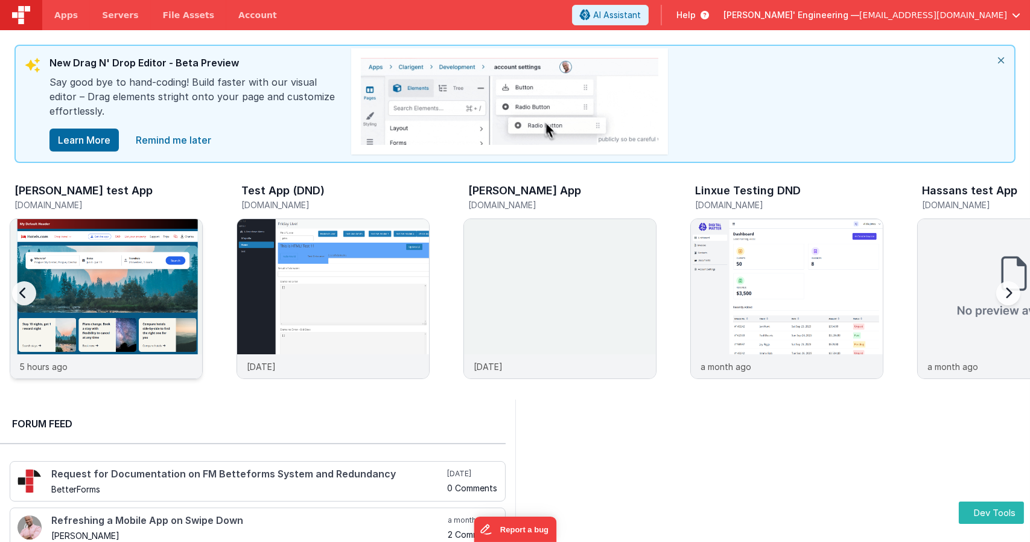
click at [106, 226] on img at bounding box center [106, 315] width 192 height 192
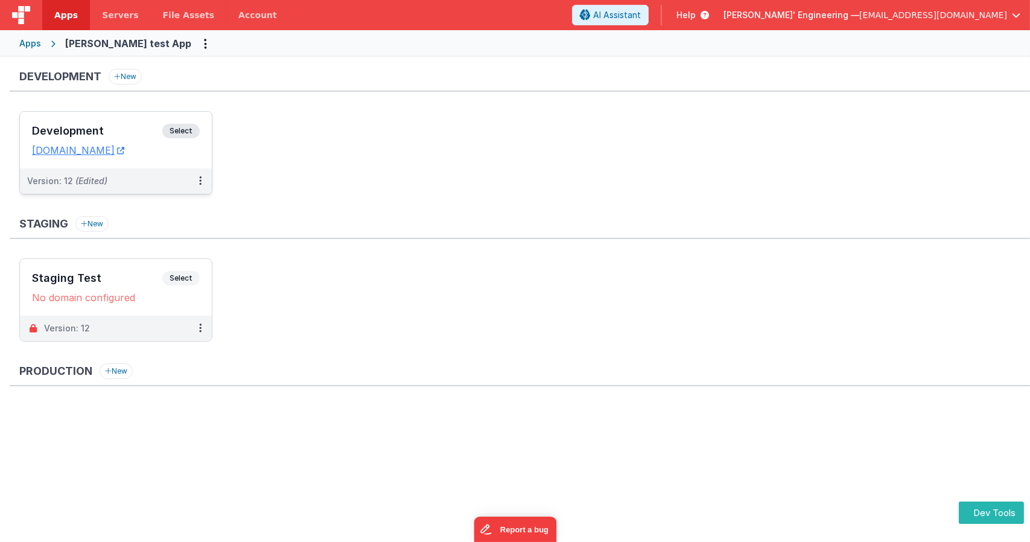
click at [192, 127] on span "Select" at bounding box center [180, 131] width 37 height 14
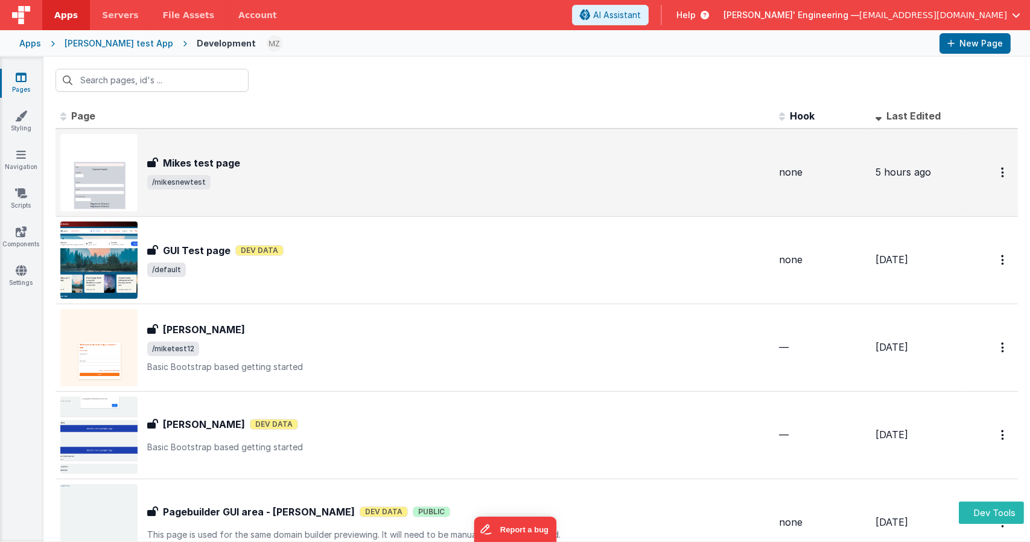
click at [218, 187] on span "/mikesnewtest" at bounding box center [458, 182] width 622 height 14
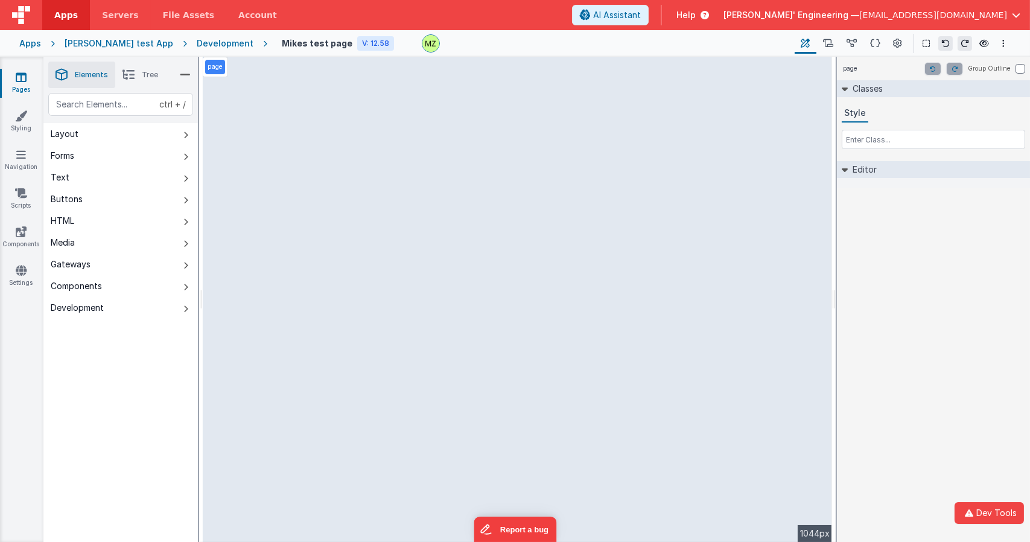
select select "email"
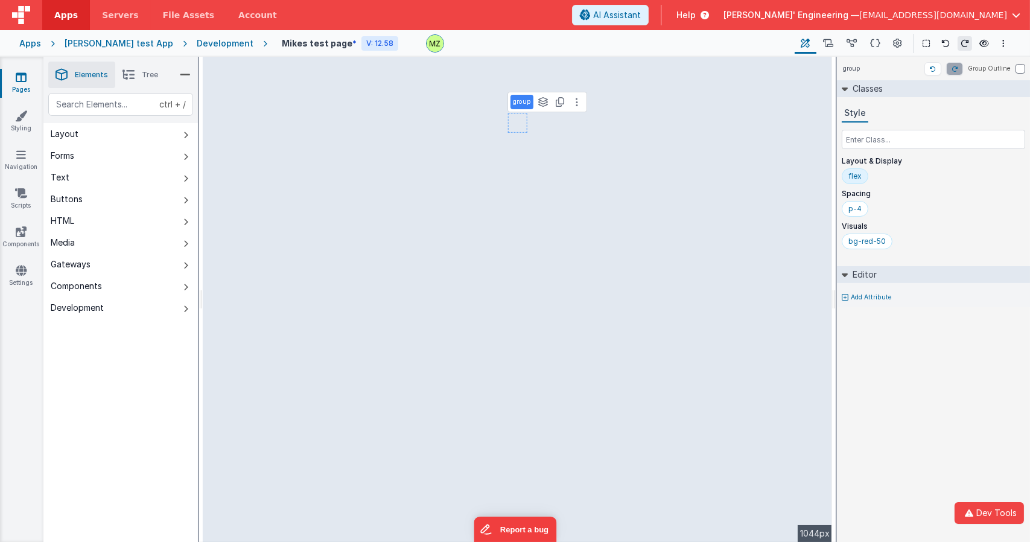
select select "email"
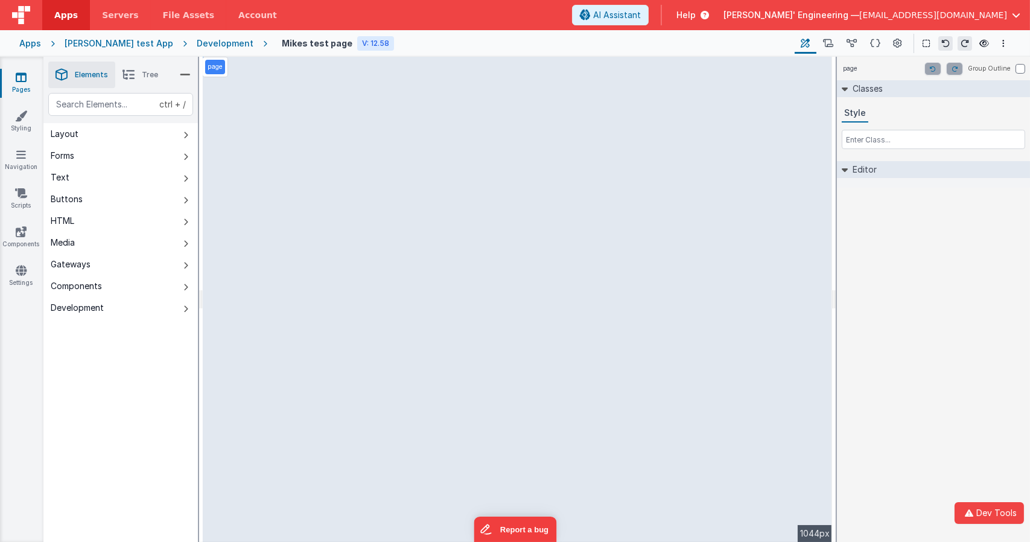
click at [897, 288] on div "page Group Outline Classes Style Editor DEV: Focus DEV: builderToggleConditiona…" at bounding box center [933, 299] width 193 height 485
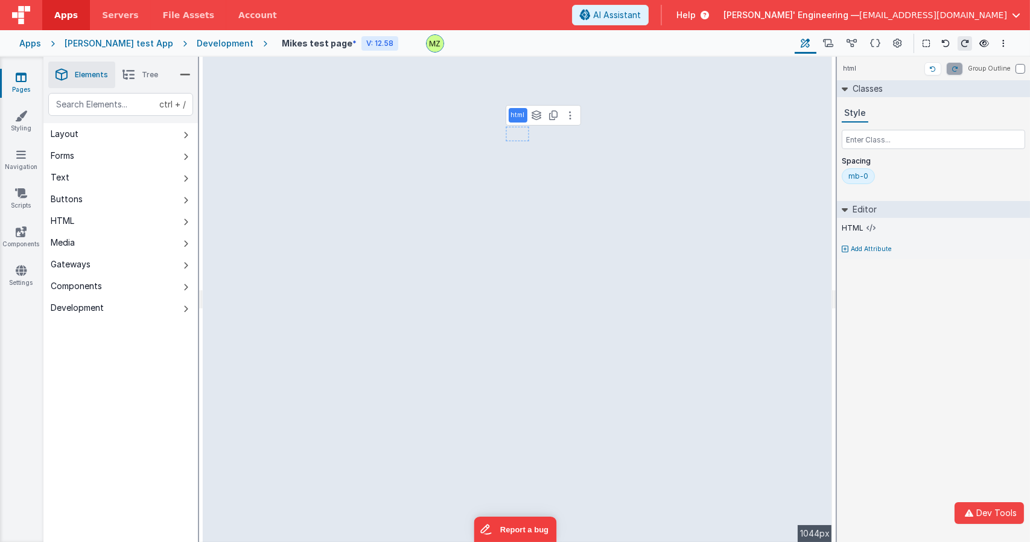
click at [881, 309] on div "html Group Outline Classes Style Spacing mb-0 Editor HTML Add Attribute DEV: Fo…" at bounding box center [933, 299] width 193 height 485
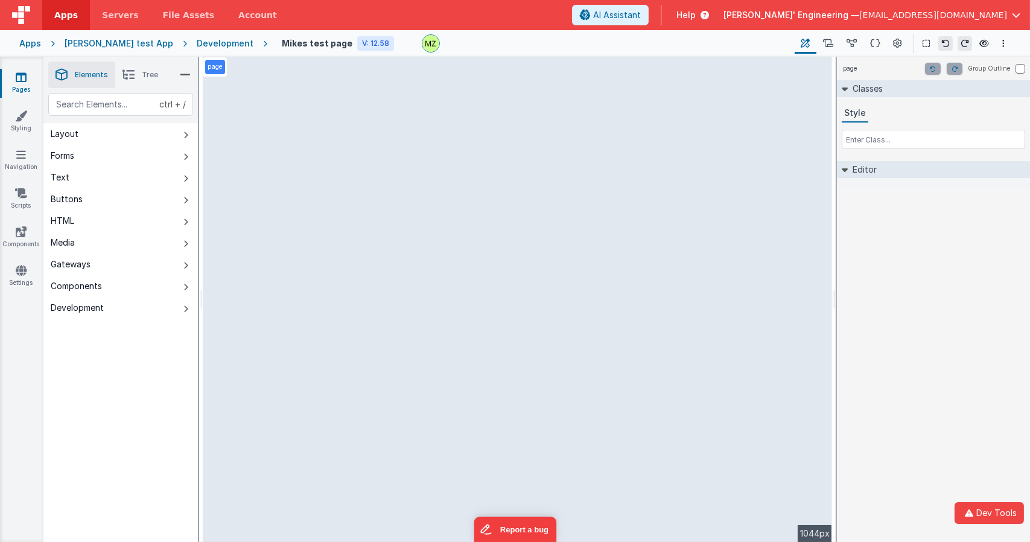
select select "email"
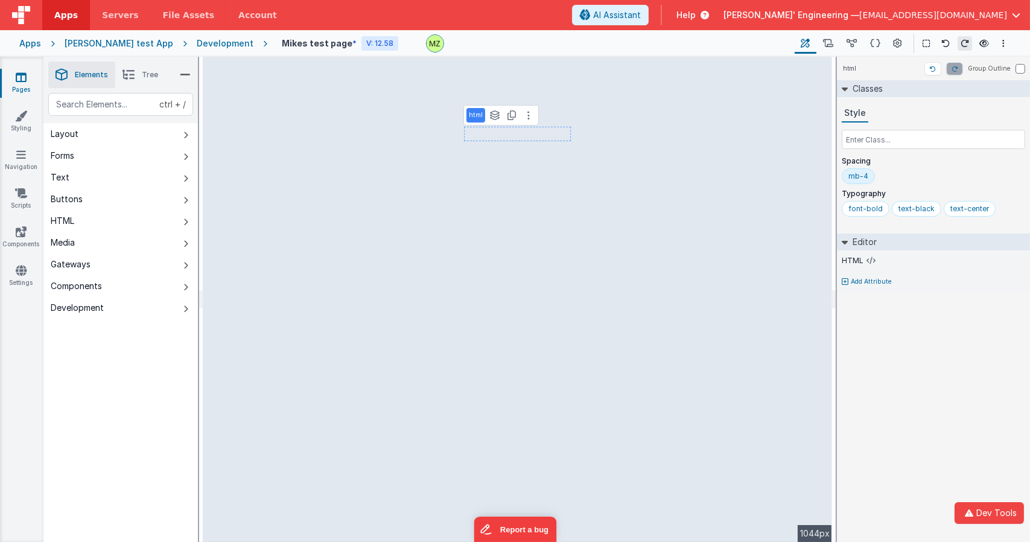
click at [896, 339] on div "html Group Outline Classes Style Spacing mb-4 Typography font-bold text-black t…" at bounding box center [933, 299] width 193 height 485
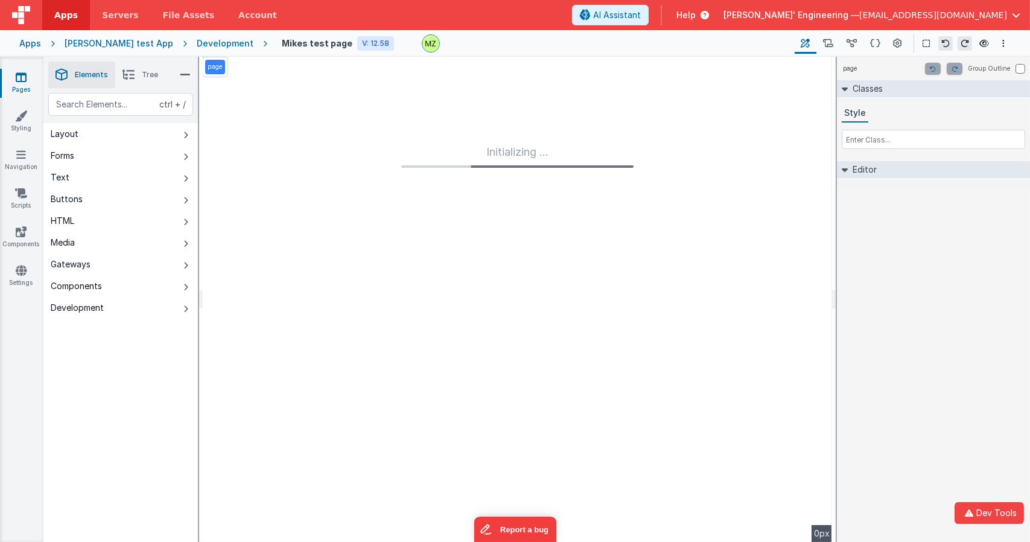
click at [304, 133] on div "Initializing ..." at bounding box center [517, 299] width 629 height 485
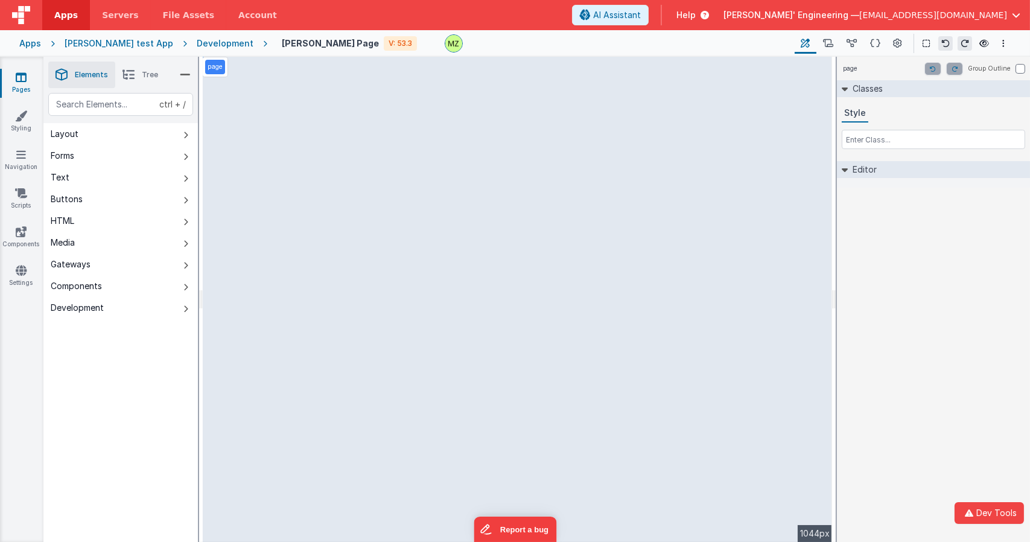
click at [197, 47] on div "Development" at bounding box center [225, 43] width 57 height 12
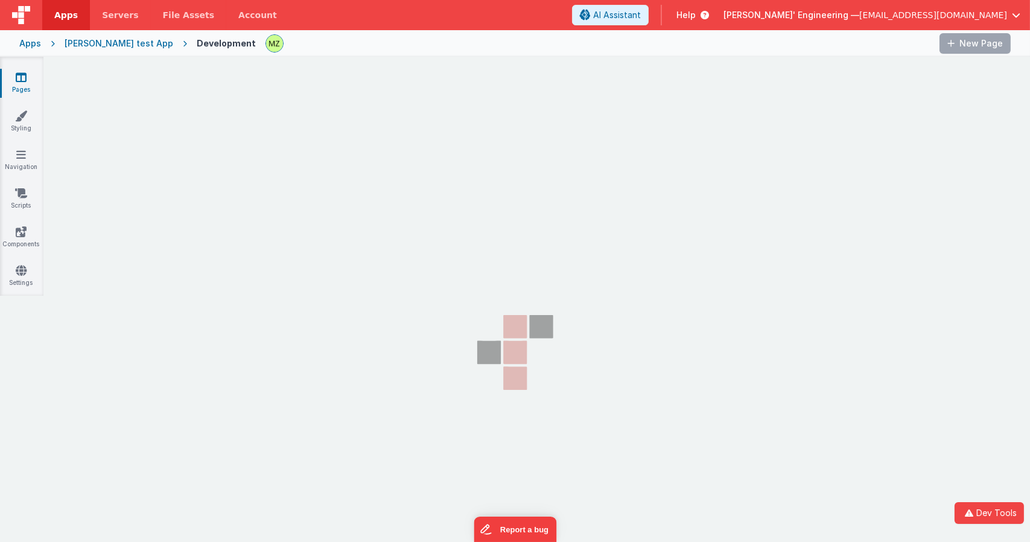
click at [197, 41] on div "Development" at bounding box center [226, 43] width 59 height 12
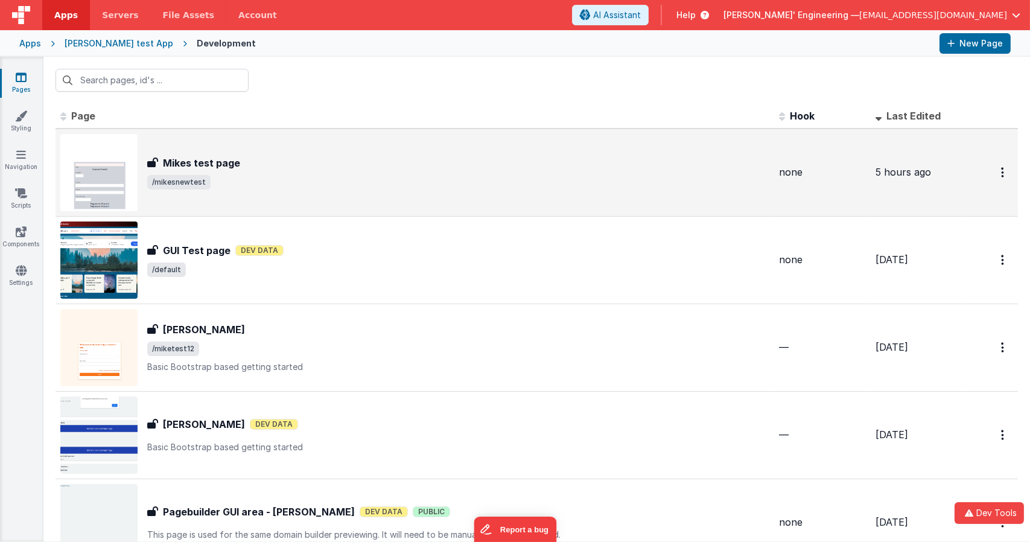
click at [214, 150] on div "Mikes test page Mikes test page /mikesnewtest" at bounding box center [414, 172] width 709 height 77
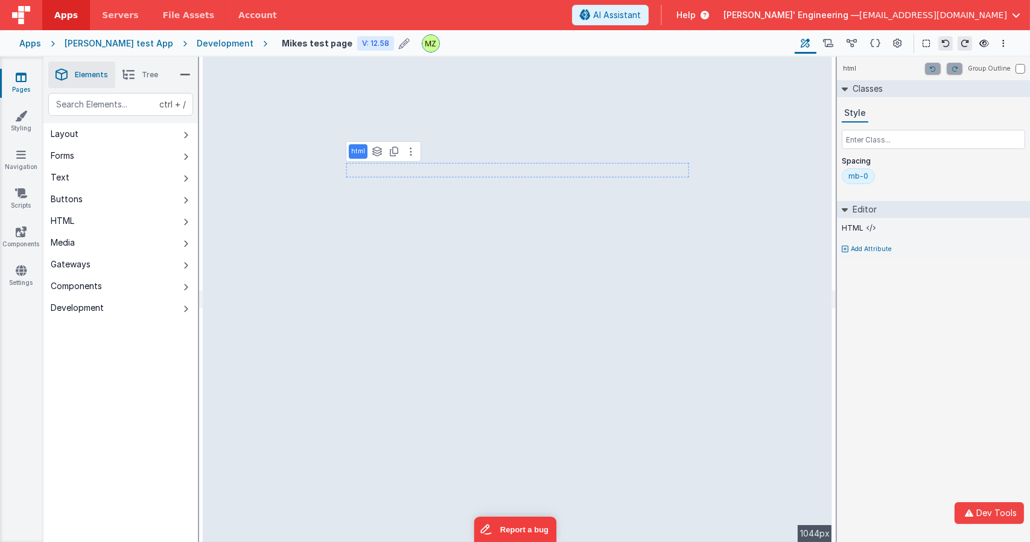
select select "email"
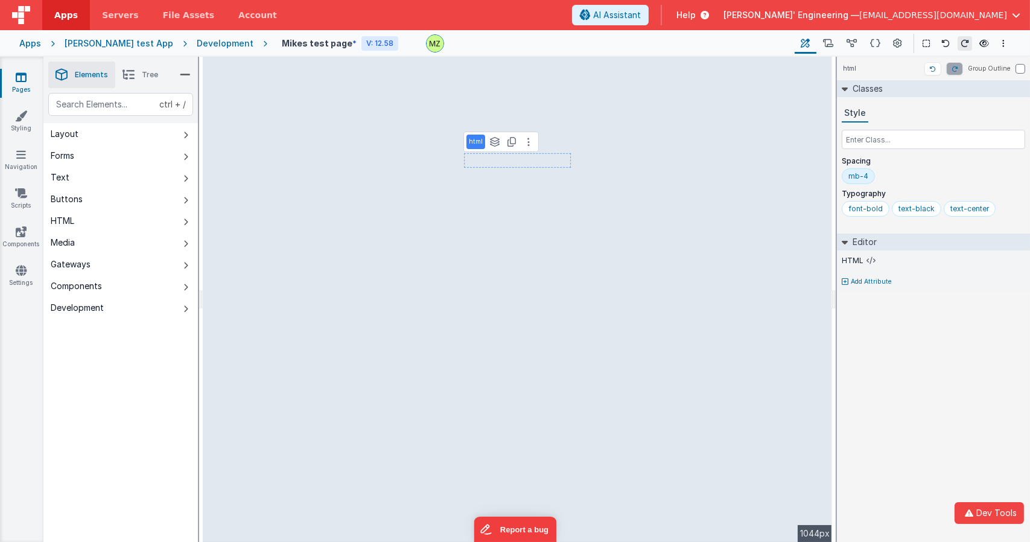
select select "email"
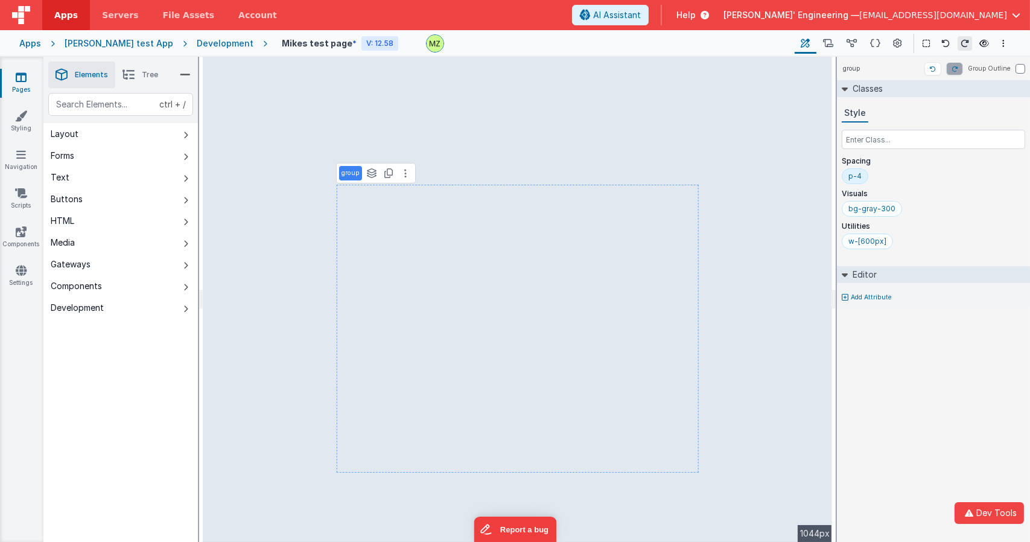
select select "email"
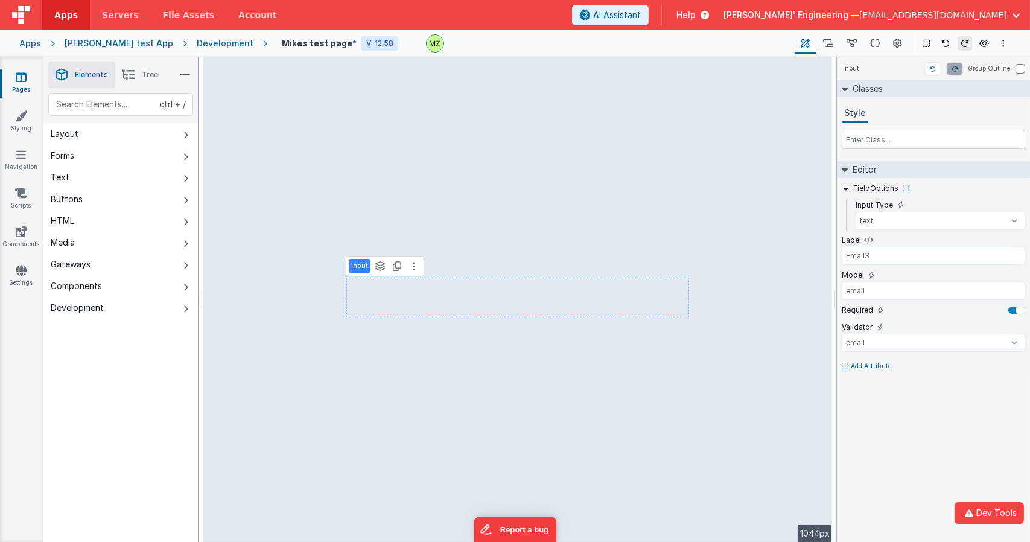
type input "Email23"
select select "email"
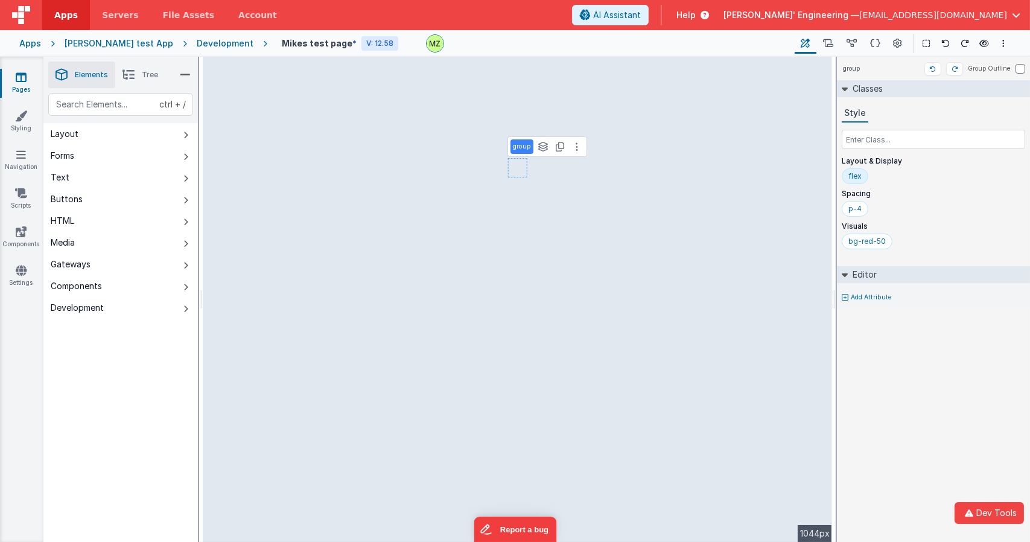
click at [900, 369] on div "group Group Outline Classes Style Layout & Display flex Spacing p-4 Visuals bg-…" at bounding box center [933, 299] width 193 height 485
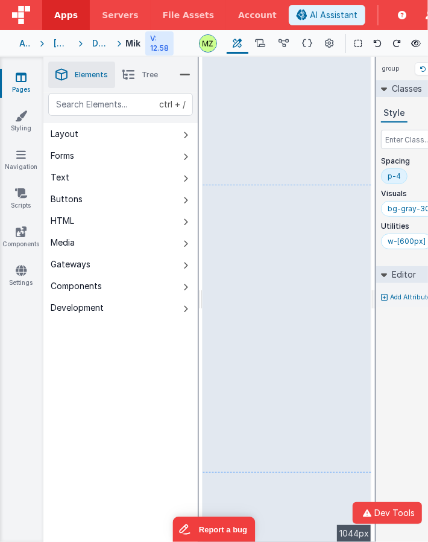
select select "email"
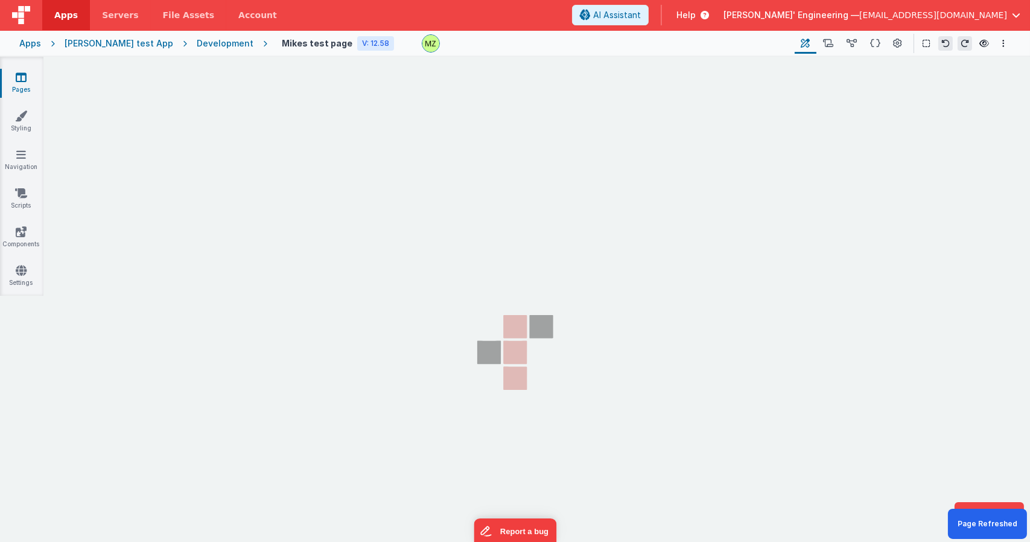
click at [328, 141] on section "Pages Styling Navigation Scripts Components Settings" at bounding box center [515, 312] width 1030 height 510
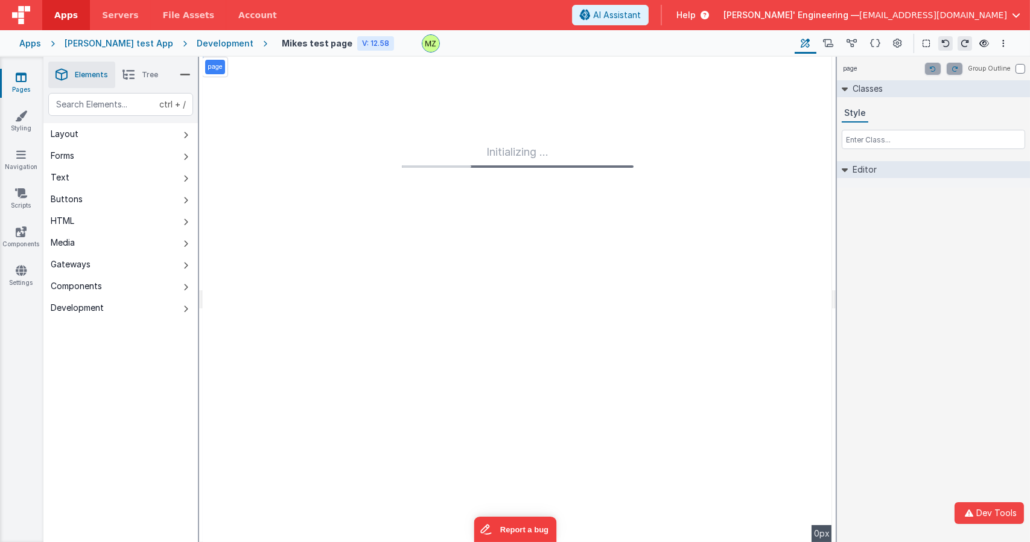
drag, startPoint x: 485, startPoint y: 150, endPoint x: 555, endPoint y: 168, distance: 72.3
click at [555, 168] on div "Initializing ..." at bounding box center [517, 299] width 629 height 485
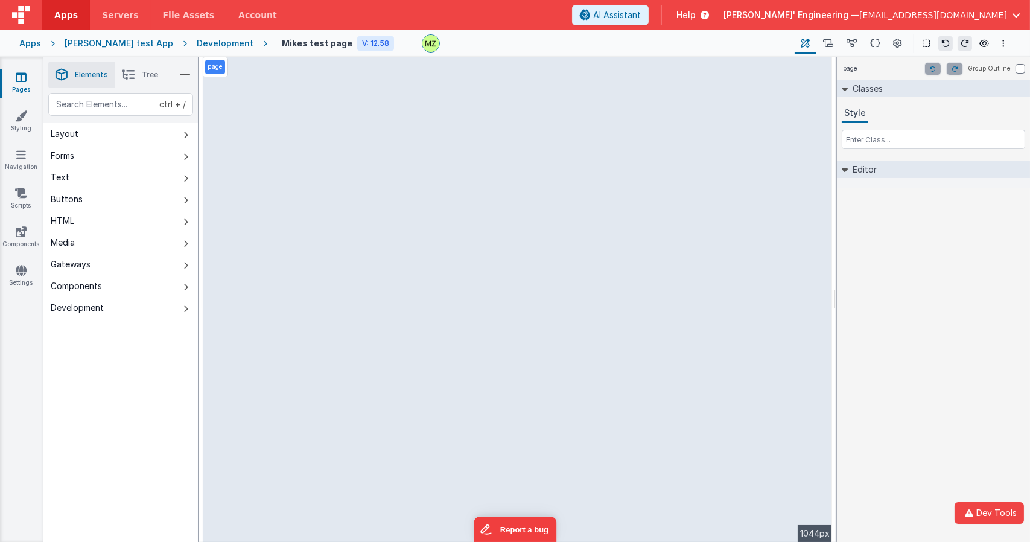
select select "email"
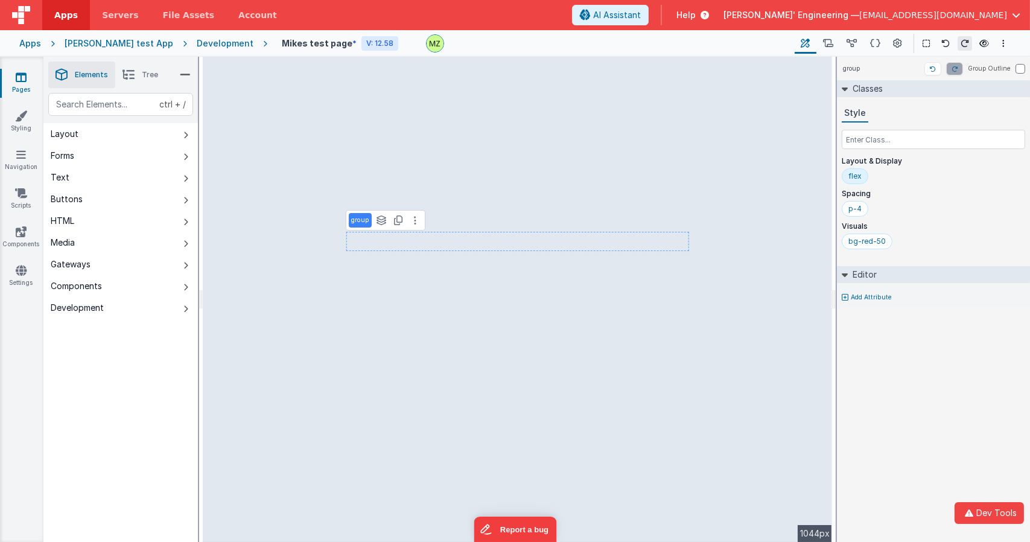
click at [902, 373] on div "group Group Outline Classes Style Layout & Display flex Spacing p-4 Visuals bg-…" at bounding box center [933, 299] width 193 height 485
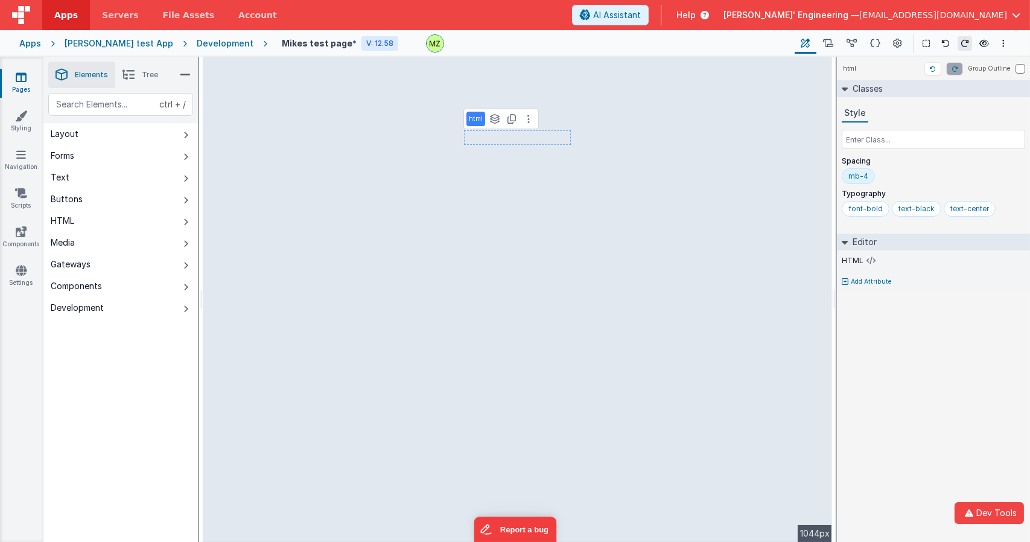
select select "email"
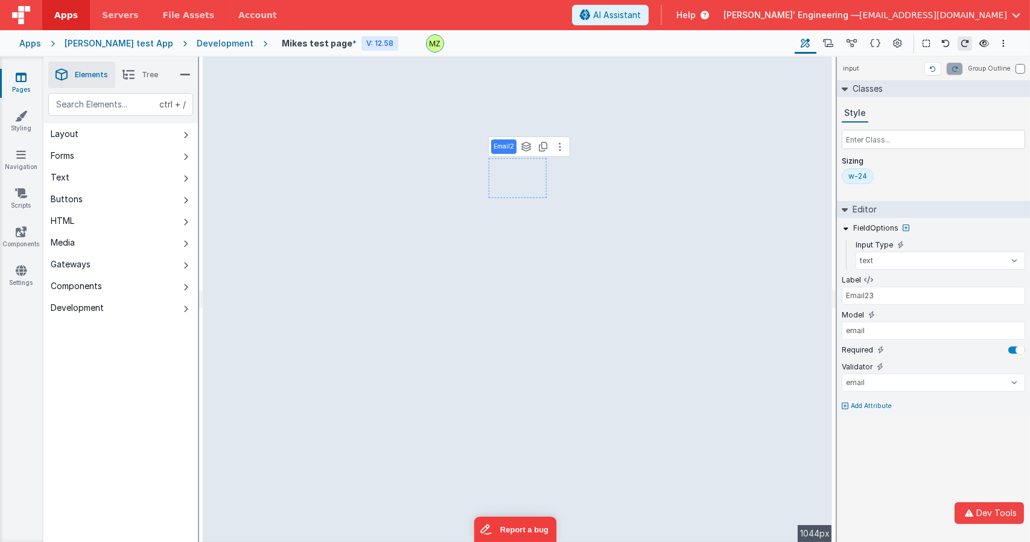
click at [869, 450] on div "input Group Outline Classes Style Sizing w-24 Editor FieldOptions Input Type te…" at bounding box center [933, 299] width 193 height 485
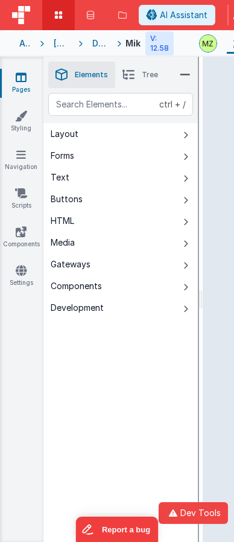
select select "email"
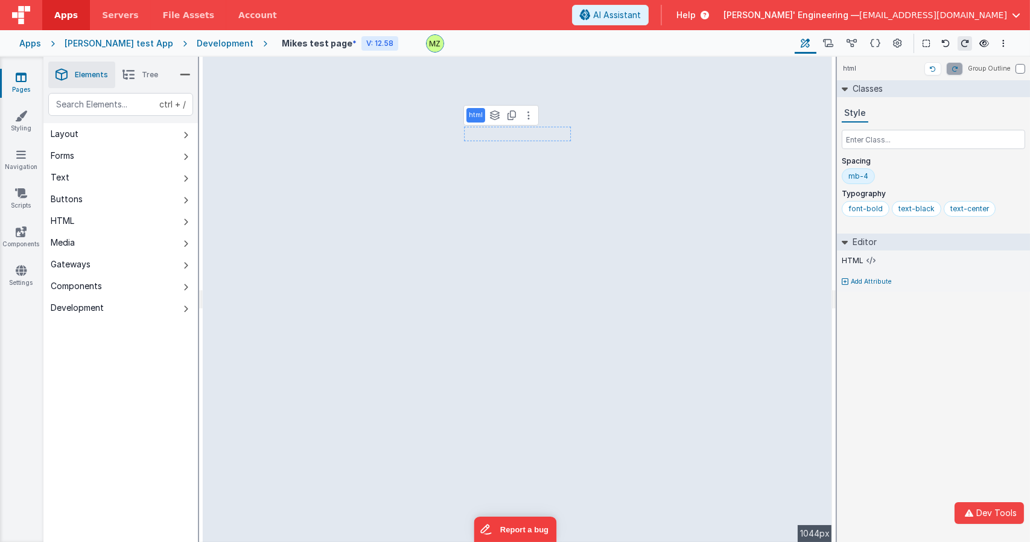
select select "email"
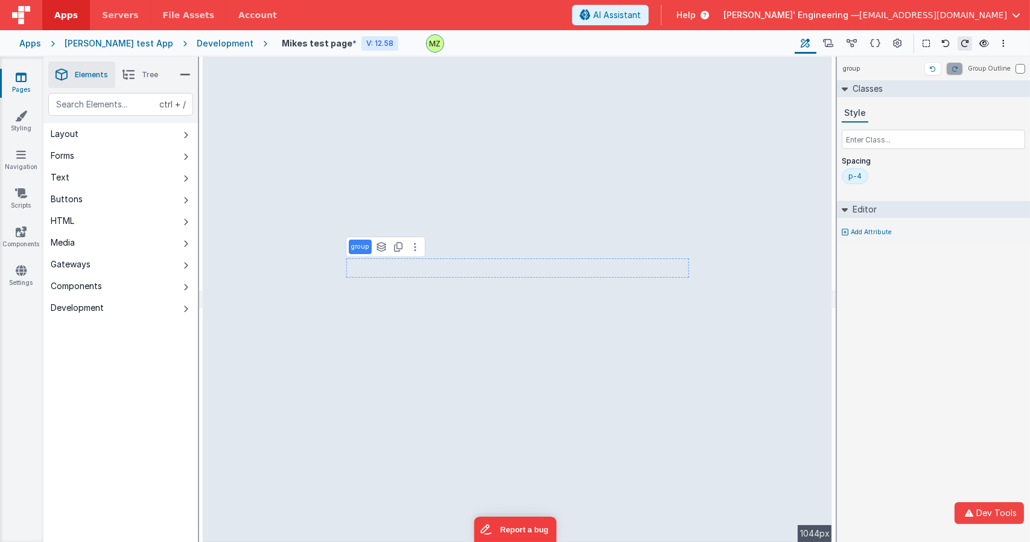
select select "email"
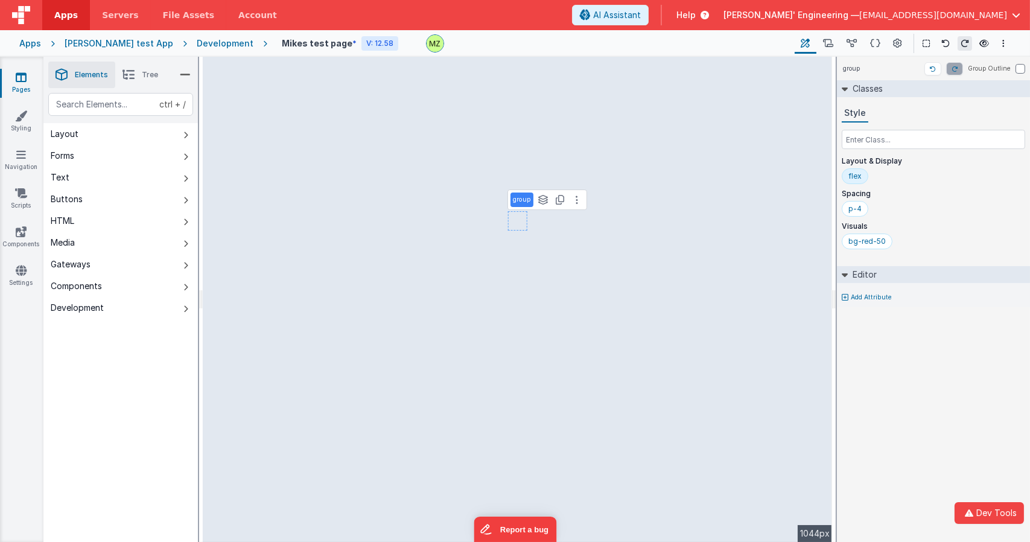
click at [903, 394] on div "group Group Outline Classes Style Layout & Display flex Spacing p-4 Visuals bg-…" at bounding box center [933, 299] width 193 height 485
select select "email"
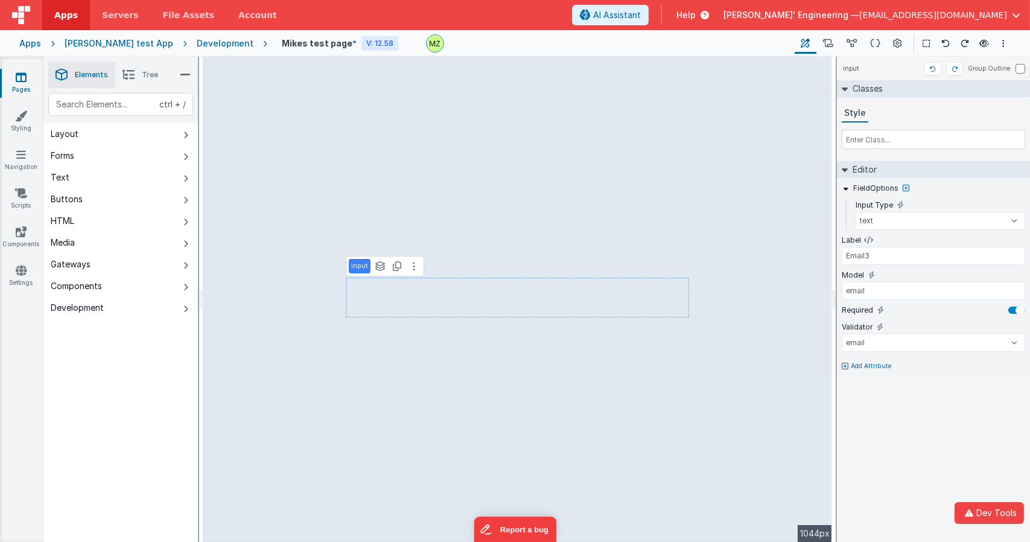
click at [895, 428] on div "input Group Outline Classes Style Editor FieldOptions Input Type text number pa…" at bounding box center [933, 299] width 193 height 485
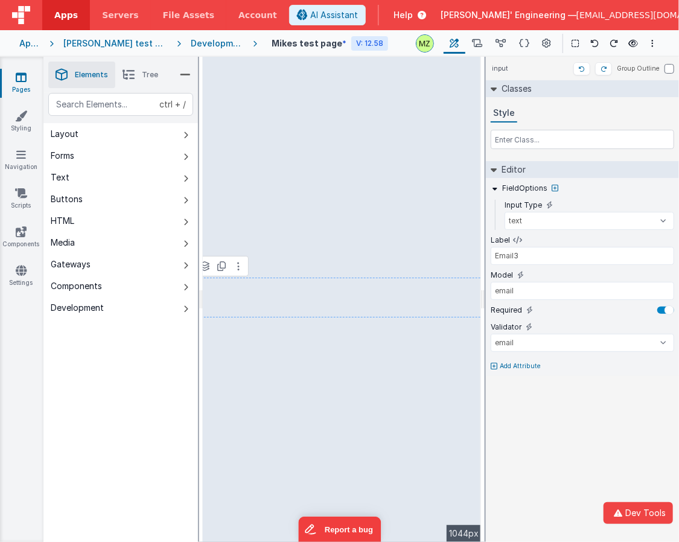
click at [557, 431] on div "input Group Outline Classes Style Editor FieldOptions Input Type text number pa…" at bounding box center [582, 299] width 193 height 485
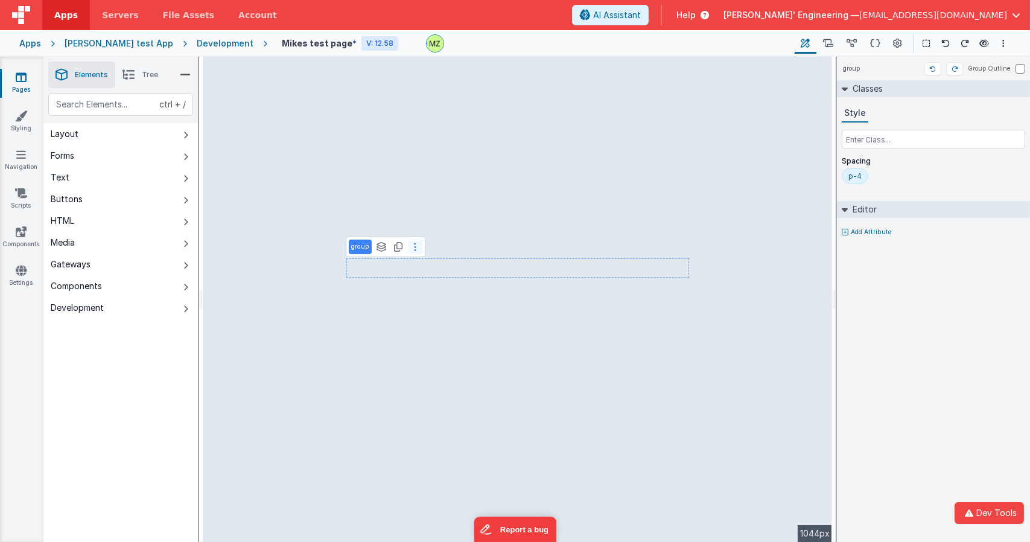
select select "email"
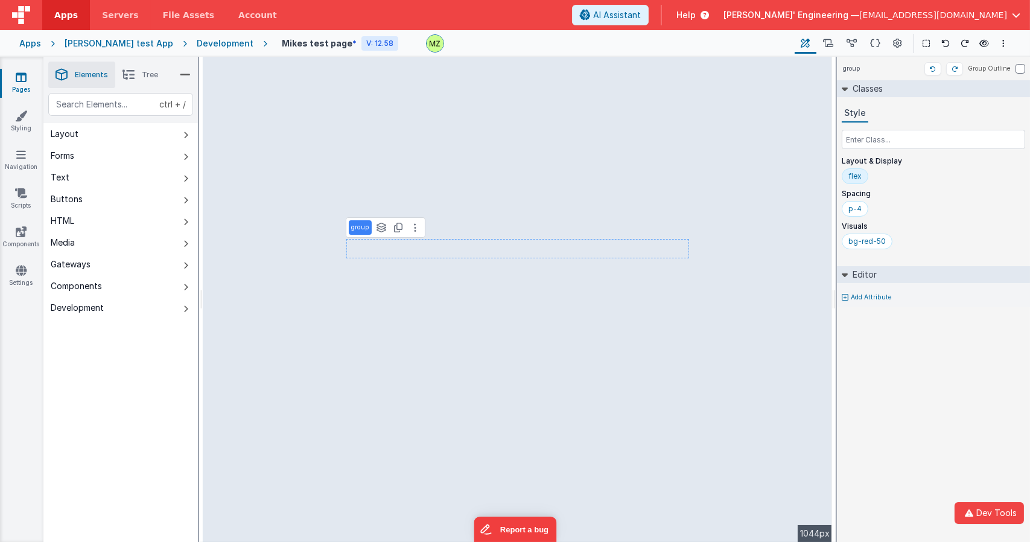
select select "email"
click at [916, 400] on div "group Group Outline Classes Style Layout & Display flex Spacing p-4 Visuals bg-…" at bounding box center [933, 299] width 193 height 485
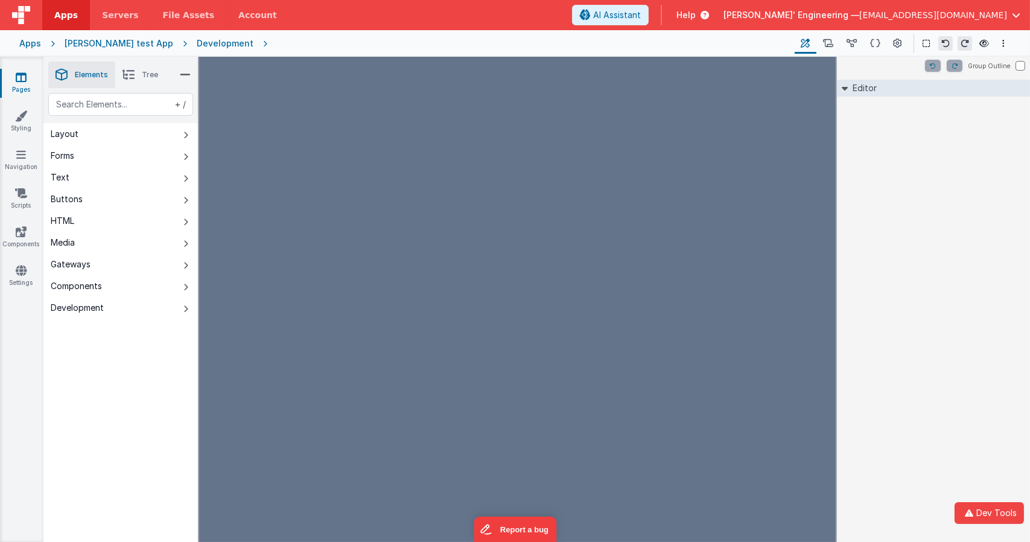
click at [885, 218] on div "Group Outline Editor DEV: Focus DEV: builderToggleConditionalCSS DEV: Remove DN…" at bounding box center [933, 299] width 193 height 485
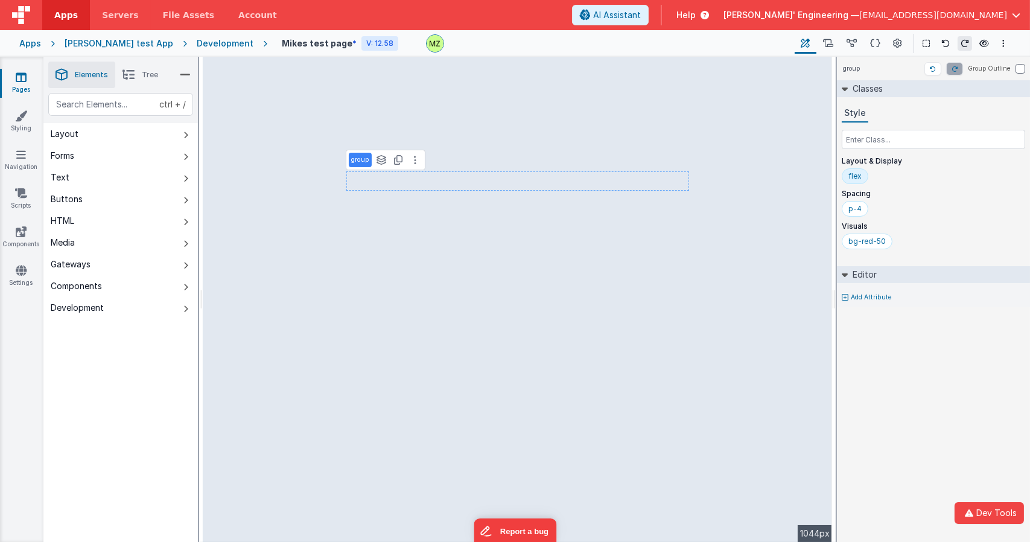
click at [887, 392] on div "group Group Outline Classes Style Layout & Display flex Spacing p-4 Visuals bg-…" at bounding box center [933, 299] width 193 height 485
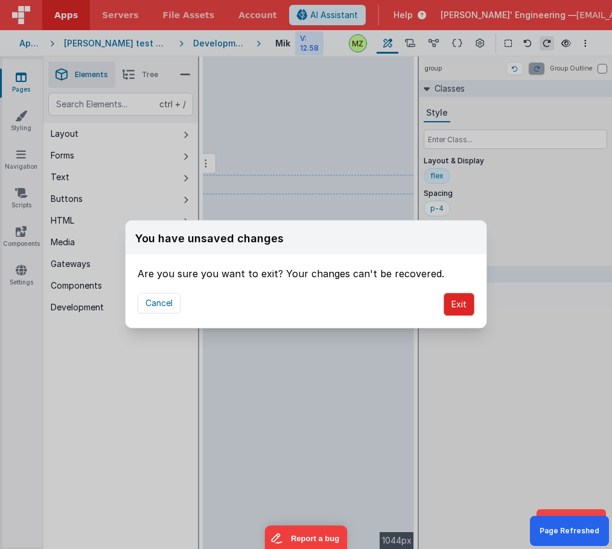
click at [455, 306] on button "Exit" at bounding box center [458, 304] width 31 height 23
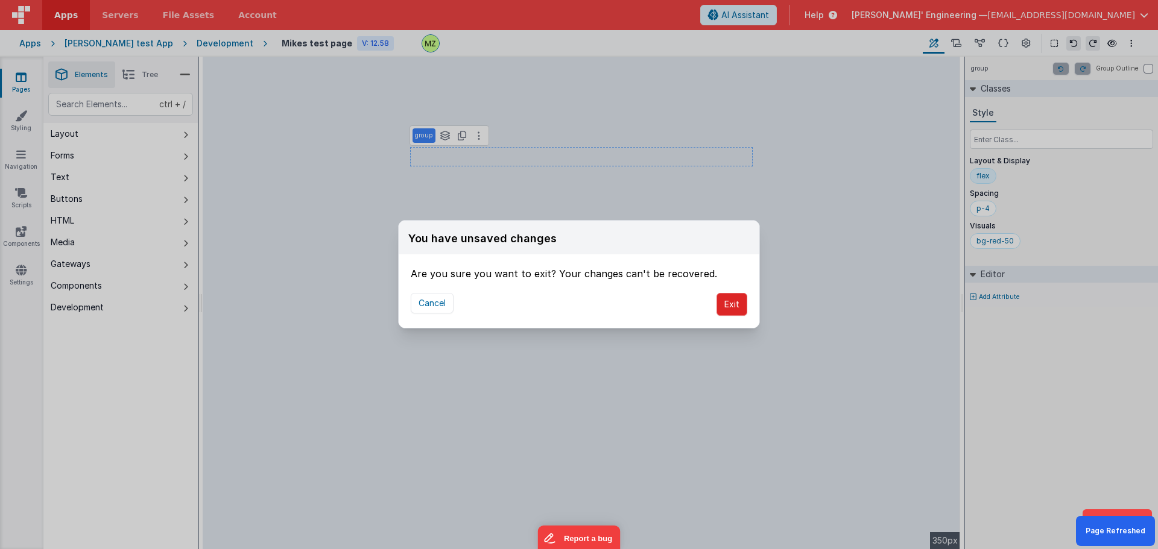
click at [727, 306] on button "Exit" at bounding box center [731, 304] width 31 height 23
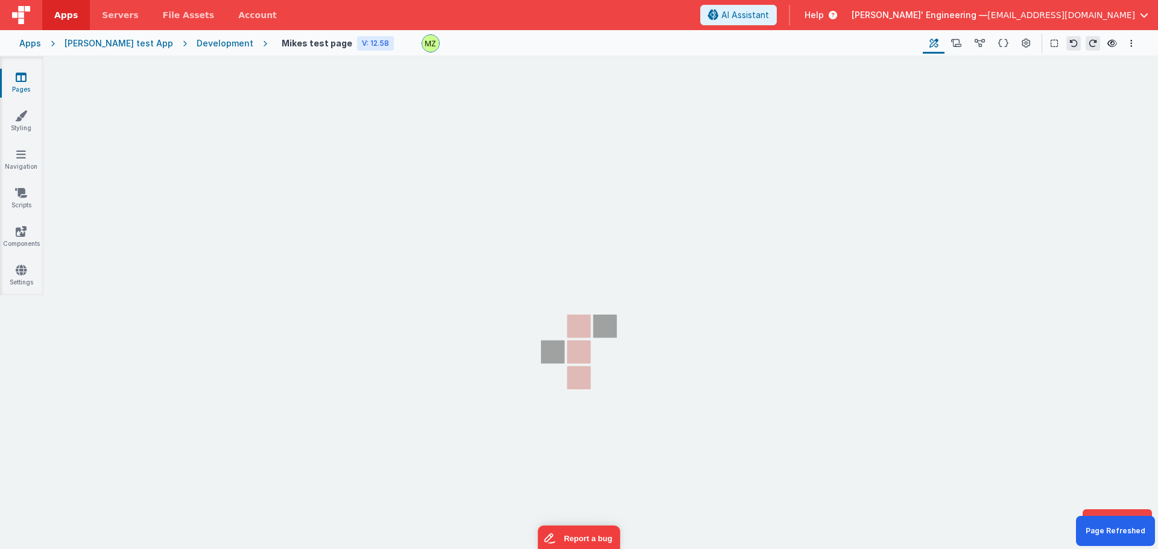
click at [545, 257] on section "Pages Styling Navigation Scripts Components Settings" at bounding box center [579, 314] width 1158 height 514
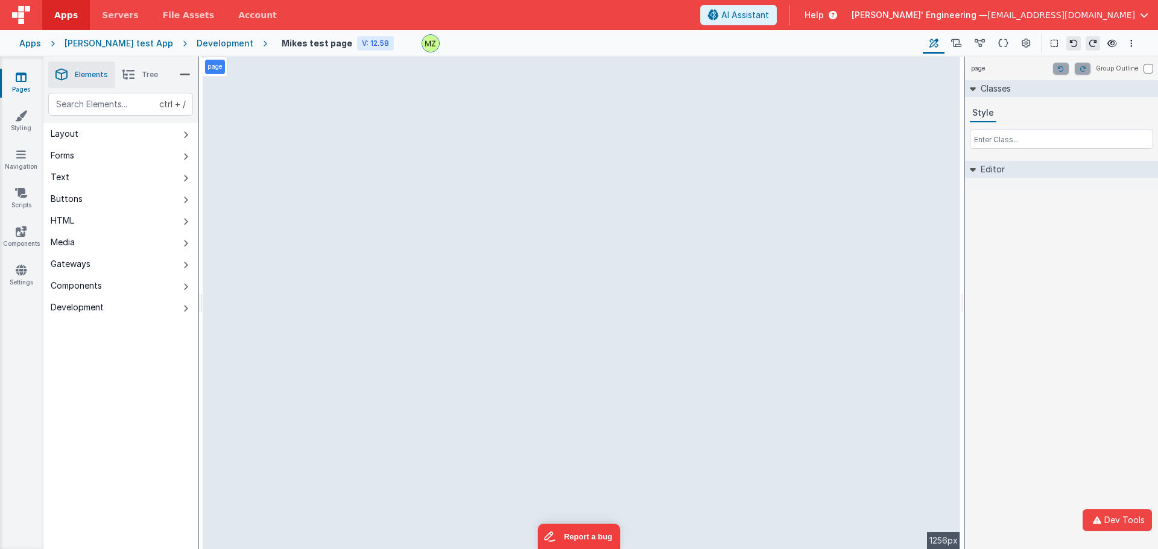
select select "email"
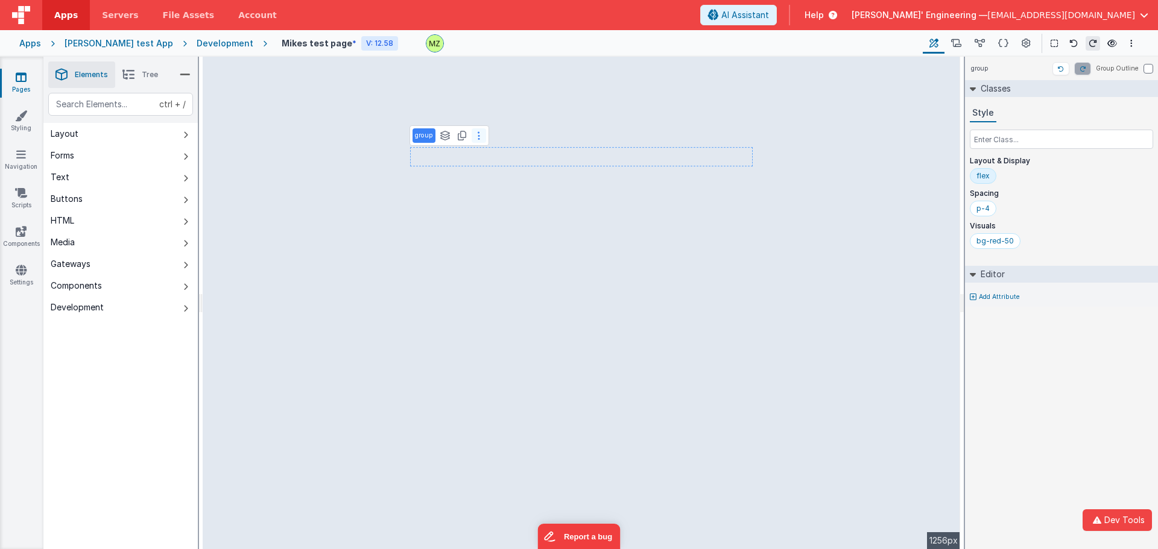
select select "email"
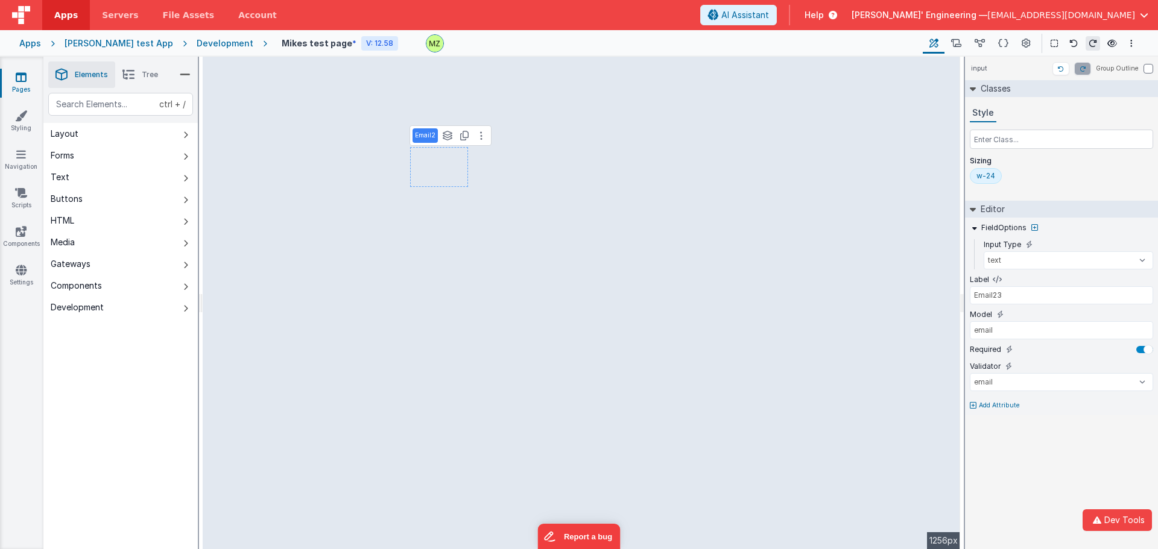
drag, startPoint x: 1019, startPoint y: 450, endPoint x: 1028, endPoint y: 439, distance: 14.1
click at [1020, 446] on div "input Group Outline Classes Style Sizing w-24 Editor FieldOptions Input Type te…" at bounding box center [1061, 303] width 193 height 493
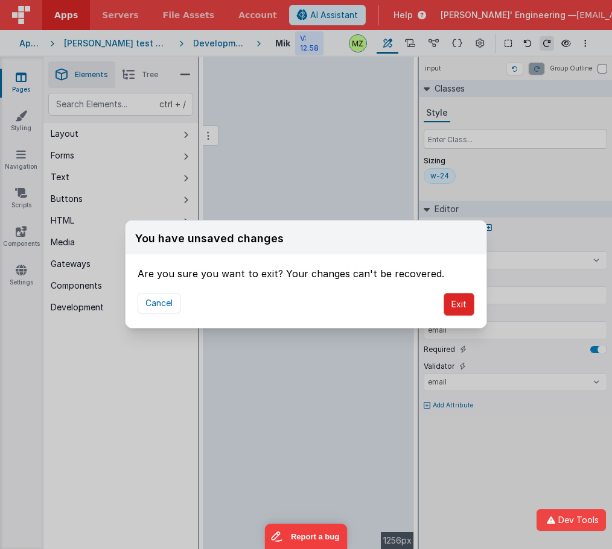
click at [457, 306] on button "Exit" at bounding box center [458, 304] width 31 height 23
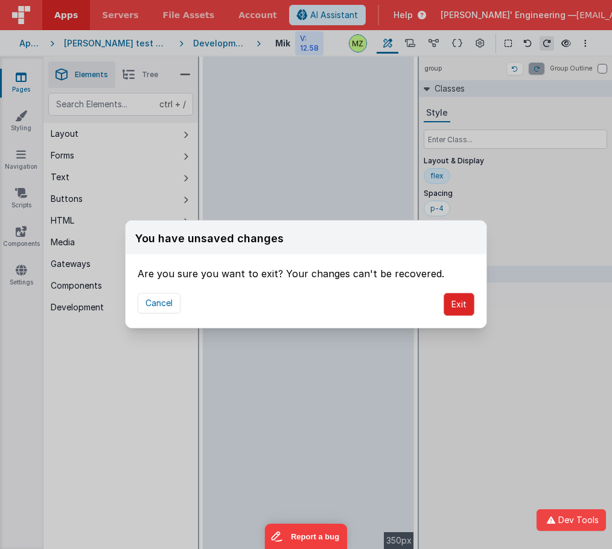
click at [466, 306] on button "Exit" at bounding box center [458, 304] width 31 height 23
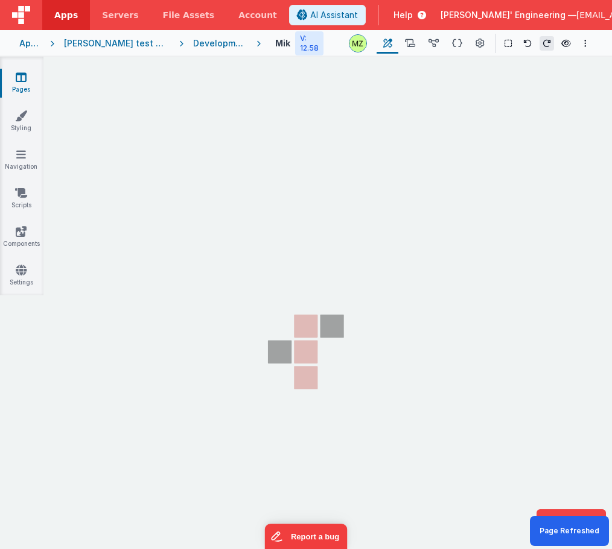
click at [461, 207] on section "Pages Styling Navigation Scripts Components Settings" at bounding box center [306, 314] width 612 height 514
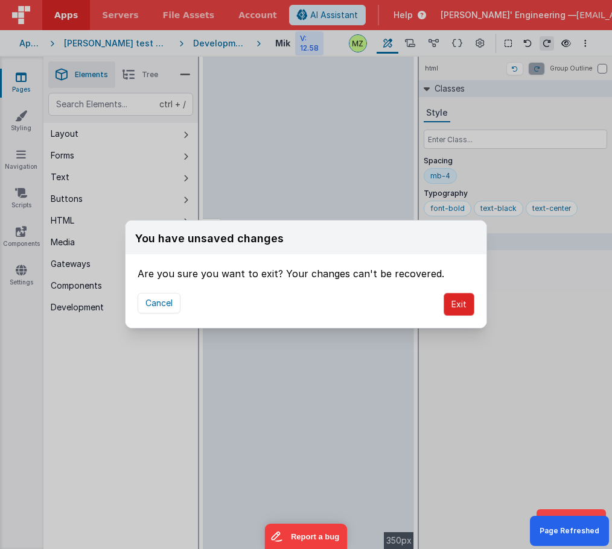
click at [463, 312] on button "Exit" at bounding box center [458, 304] width 31 height 23
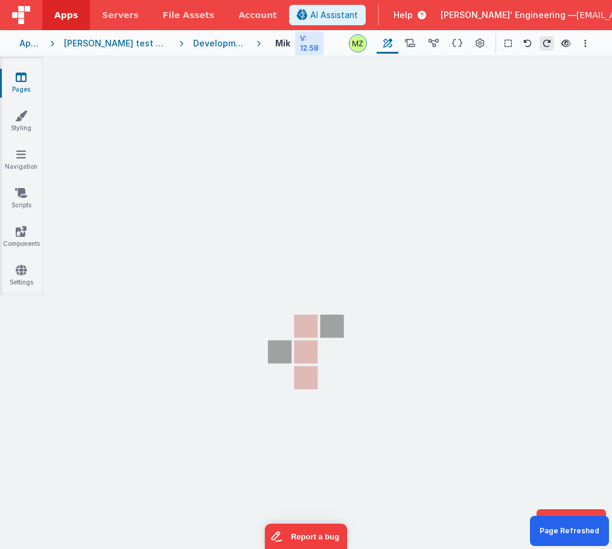
click at [484, 320] on section "Pages Styling Navigation Scripts Components Settings" at bounding box center [306, 314] width 612 height 514
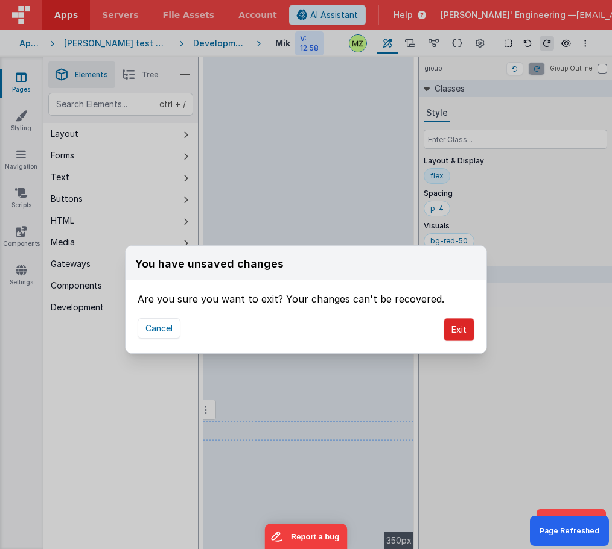
click at [450, 334] on button "Exit" at bounding box center [458, 329] width 31 height 23
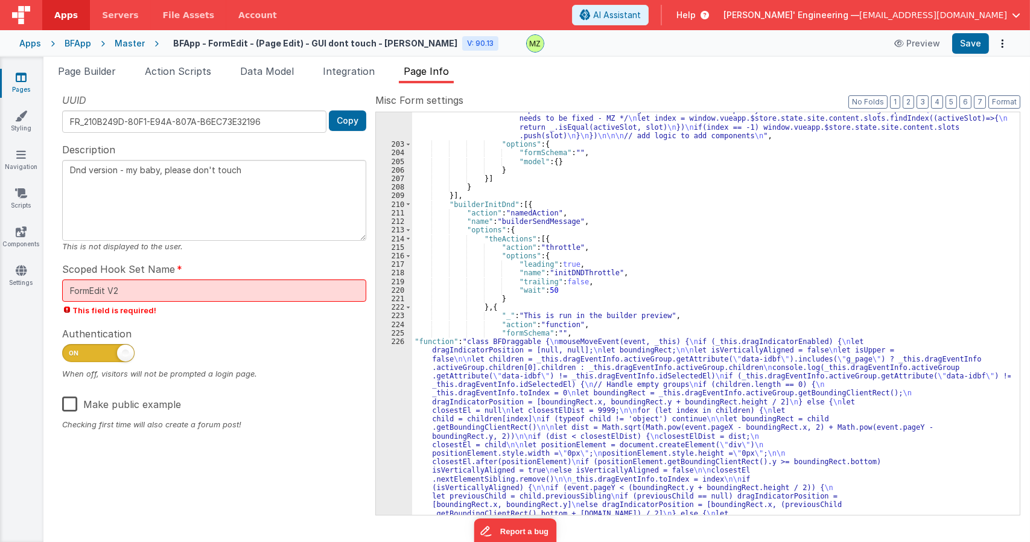
scroll to position [3206, 0]
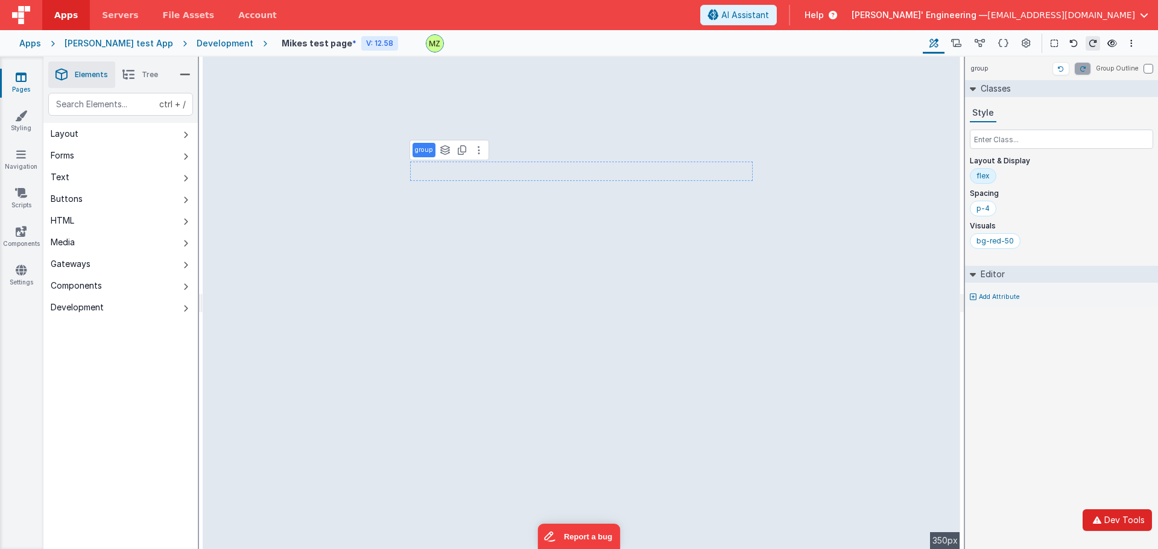
click at [611, 517] on icon "button" at bounding box center [1097, 520] width 14 height 8
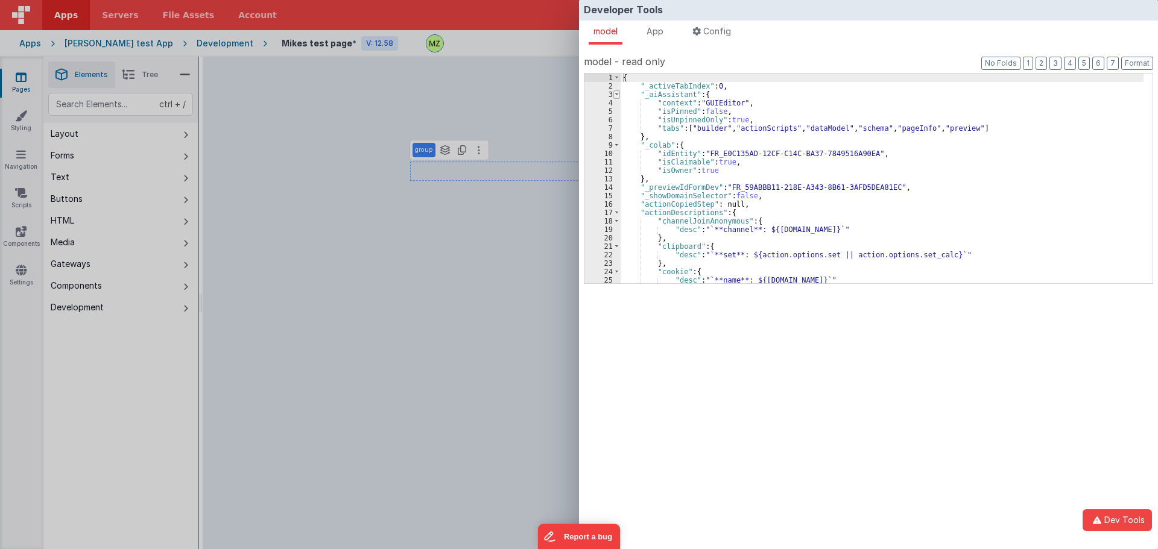
click at [611, 92] on span at bounding box center [616, 94] width 7 height 8
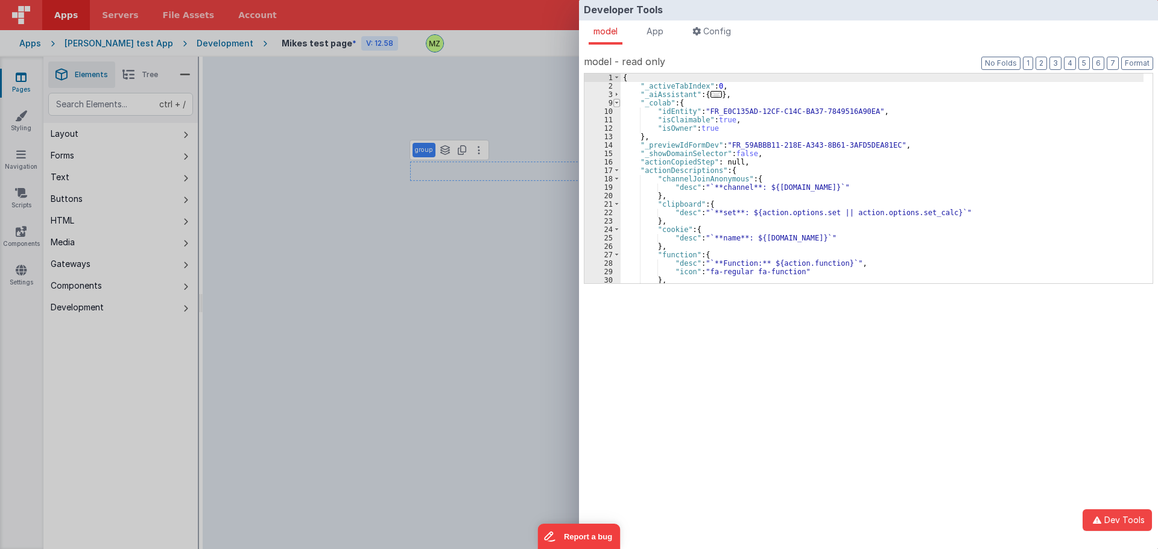
click at [611, 106] on span at bounding box center [616, 103] width 7 height 8
